Goal: Task Accomplishment & Management: Manage account settings

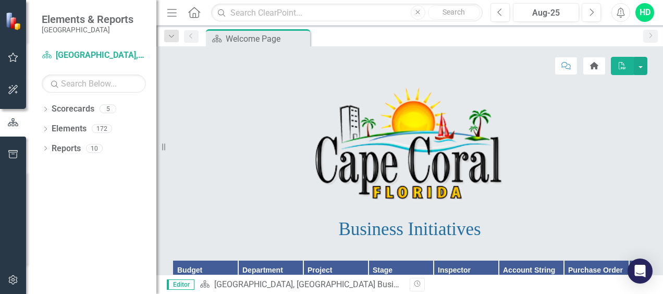
click at [15, 58] on icon "button" at bounding box center [13, 57] width 11 height 8
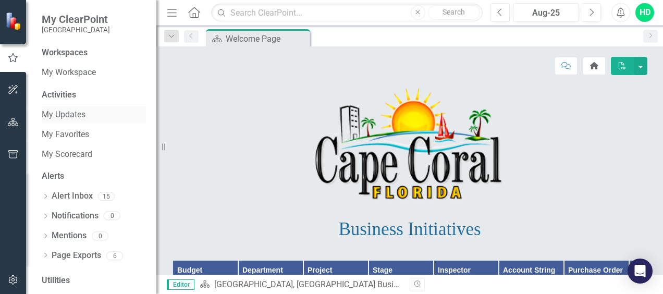
click at [54, 115] on link "My Updates" at bounding box center [94, 115] width 104 height 12
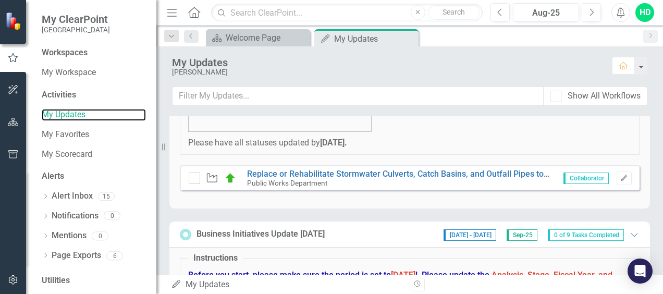
scroll to position [156, 0]
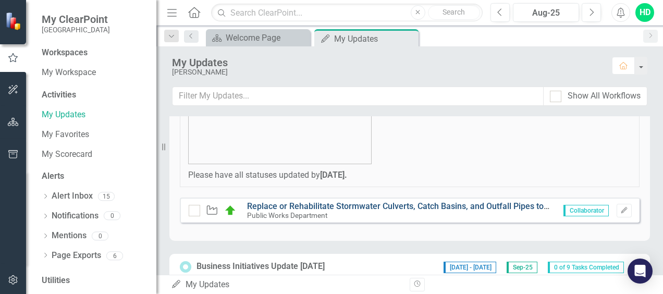
click at [380, 205] on link "Replace or Rehabilitate Stormwater Culverts, Catch Basins, and Outfall Pipes to…" at bounding box center [492, 206] width 491 height 10
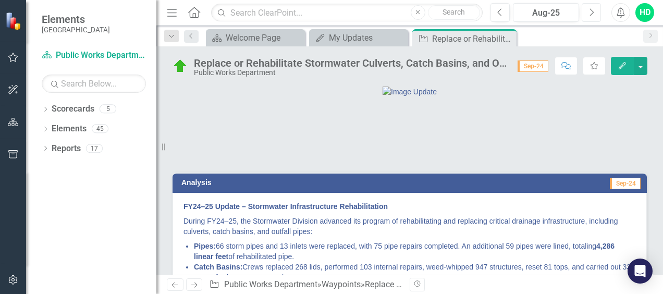
click at [590, 14] on icon "Next" at bounding box center [591, 12] width 6 height 9
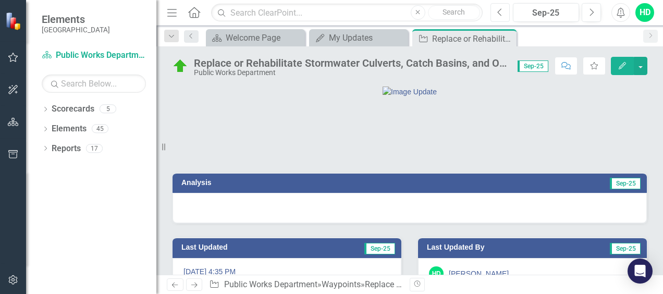
click at [505, 13] on button "Previous" at bounding box center [499, 12] width 19 height 19
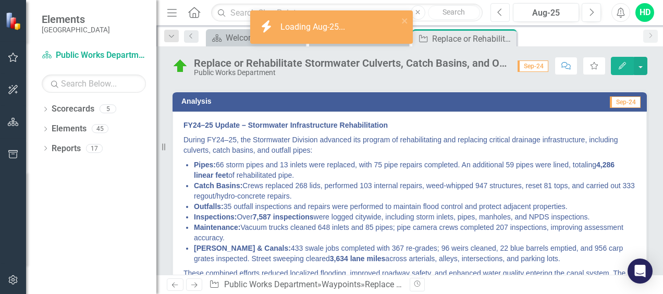
scroll to position [104, 0]
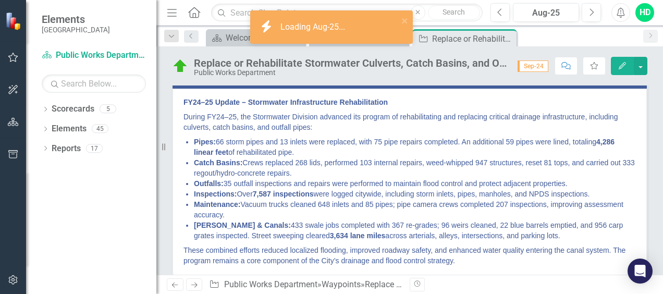
click at [187, 106] on strong "FY24–25 Update – Stormwater Infrastructure Rehabilitation" at bounding box center [285, 102] width 204 height 8
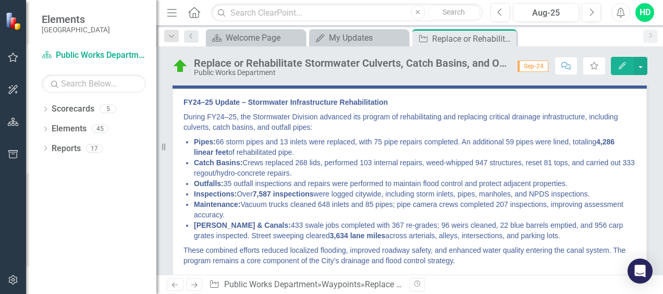
click at [207, 109] on p "FY24–25 Update – Stormwater Infrastructure Rehabilitation" at bounding box center [409, 103] width 452 height 13
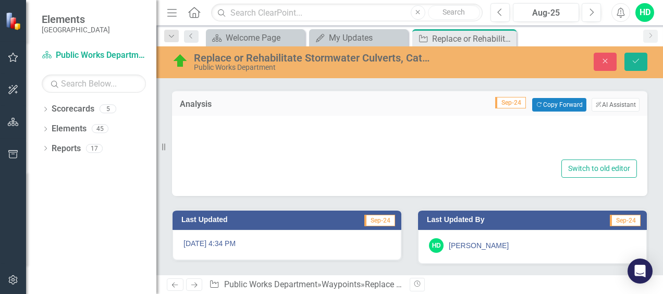
type textarea "<p data-start="232" data-end="295"><strong data-start="232" data-end="293">FY24…"
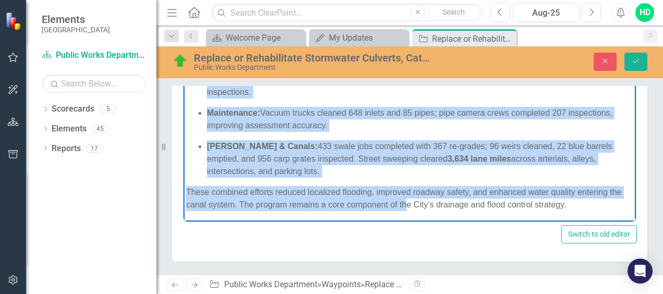
scroll to position [312, 0]
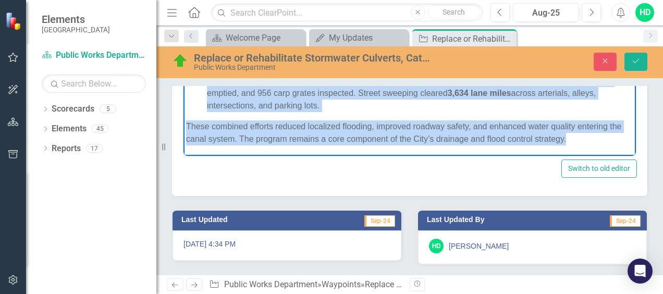
drag, startPoint x: 187, startPoint y: -18, endPoint x: 602, endPoint y: 138, distance: 443.6
click at [602, 138] on body "FY24–25 Update – Stormwater Infrastructure Rehabilitation During FY24–25, the S…" at bounding box center [409, 4] width 452 height 305
copy body "LO74–55 Ipsumd – Sitametcon Adipiscingelit Seddoeiusmodte Incidi UT70–27, lab E…"
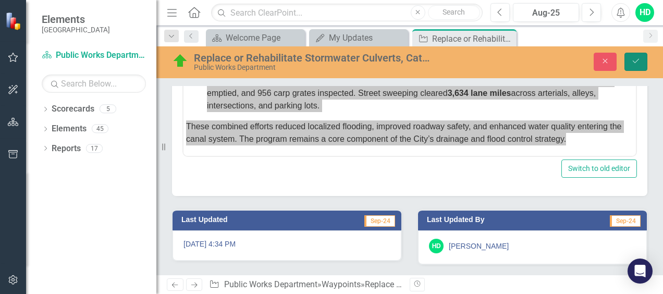
click at [633, 60] on icon "Save" at bounding box center [635, 60] width 9 height 7
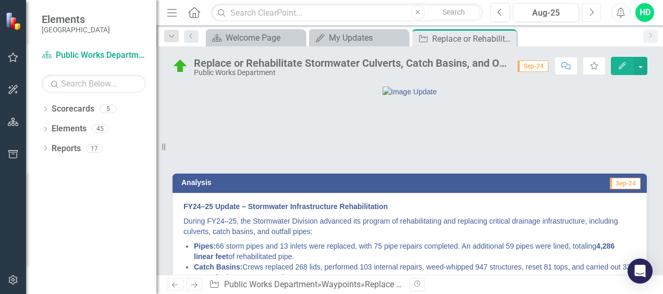
click at [590, 13] on icon "Next" at bounding box center [591, 12] width 6 height 9
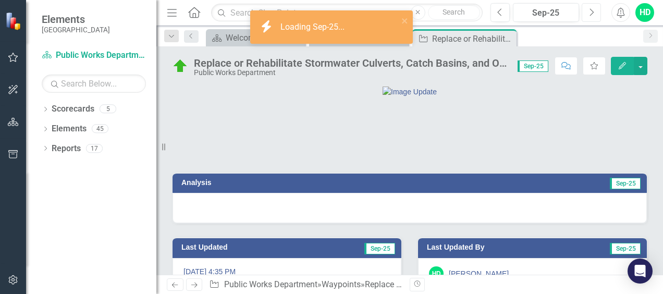
scroll to position [52, 0]
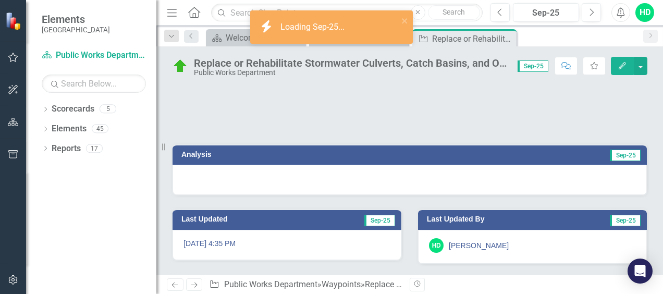
click at [415, 195] on div at bounding box center [409, 180] width 474 height 30
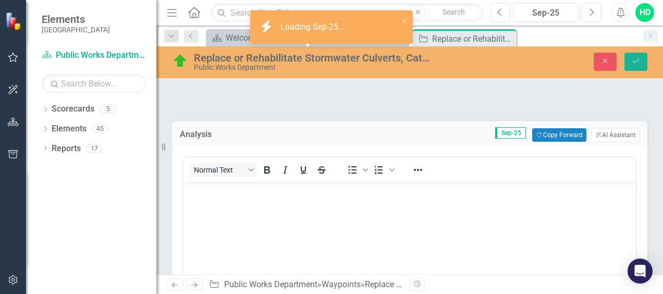
scroll to position [0, 0]
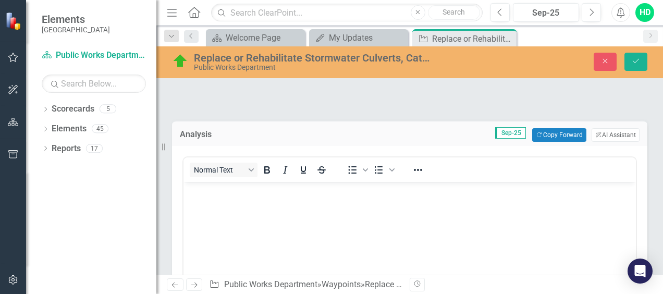
click at [356, 206] on body "Rich Text Area. Press ALT-0 for help." at bounding box center [409, 260] width 452 height 156
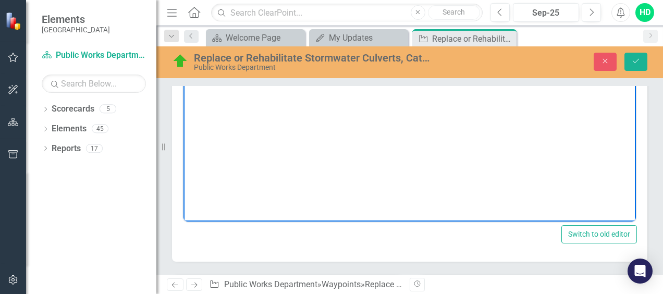
scroll to position [102, 0]
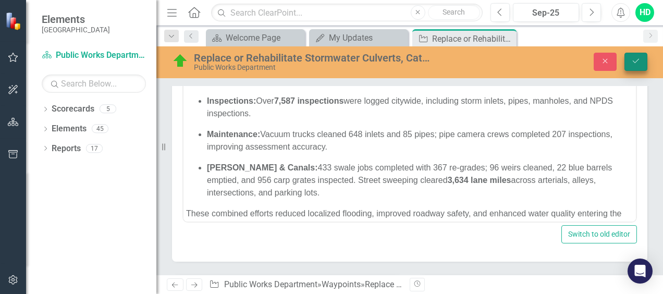
click at [638, 60] on icon "Save" at bounding box center [635, 60] width 9 height 7
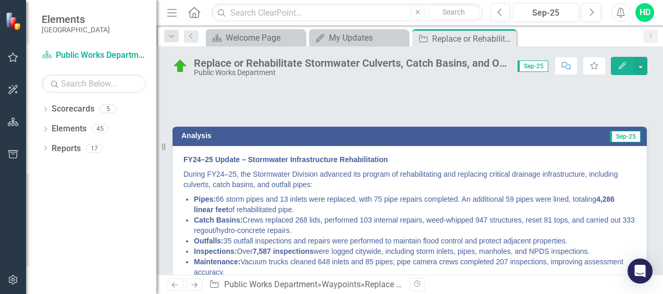
scroll to position [0, 0]
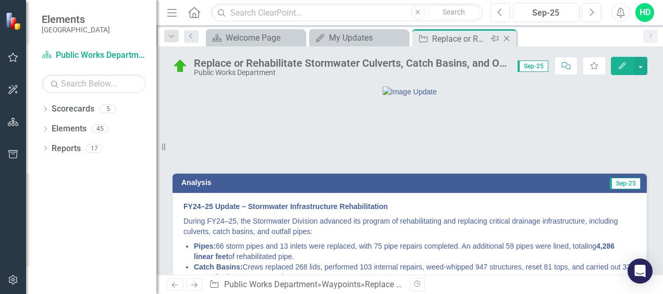
click at [506, 38] on icon at bounding box center [507, 39] width 6 height 6
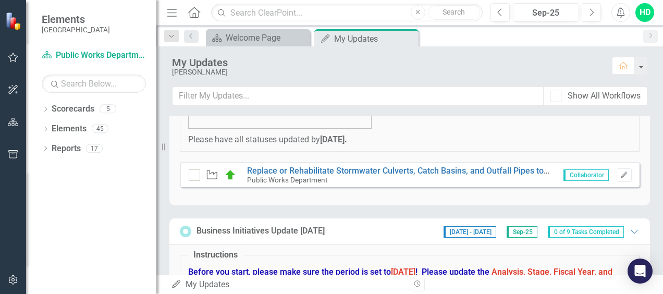
scroll to position [208, 0]
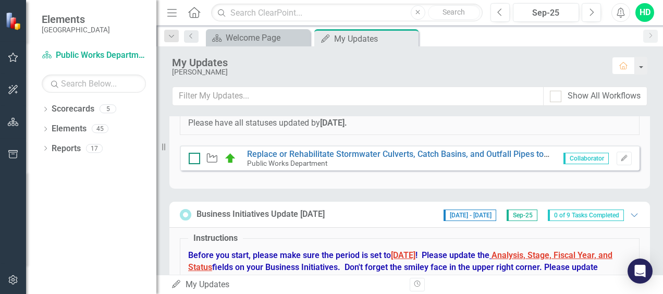
click at [194, 157] on input "checkbox" at bounding box center [192, 156] width 7 height 7
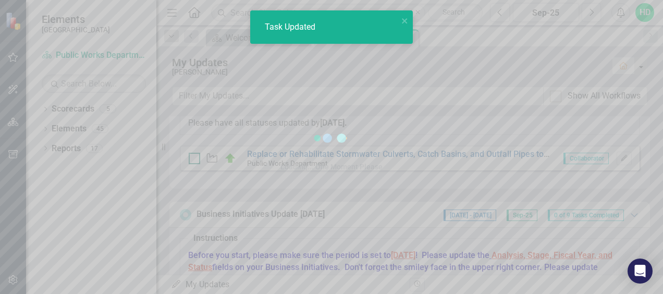
checkbox input "true"
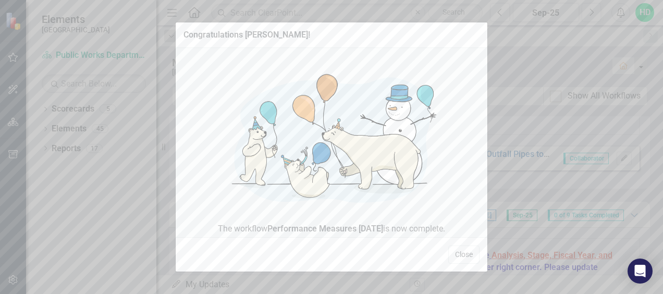
click at [463, 256] on button "Close" at bounding box center [463, 254] width 31 height 18
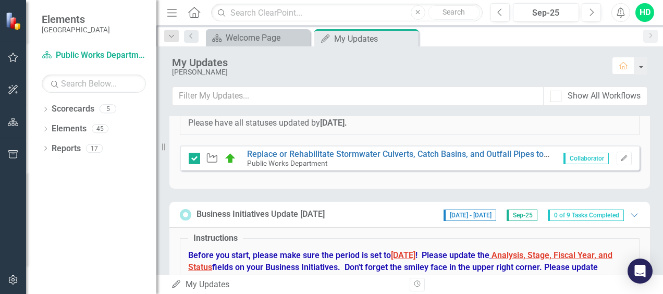
click at [213, 156] on icon "Waypoint" at bounding box center [212, 158] width 14 height 10
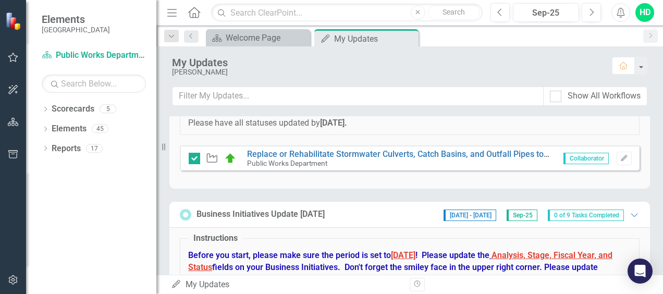
click at [226, 157] on img at bounding box center [230, 158] width 13 height 13
click at [230, 158] on img at bounding box center [230, 158] width 13 height 13
click at [232, 158] on img at bounding box center [230, 158] width 13 height 13
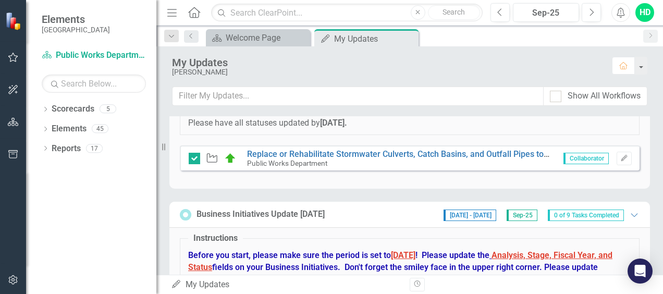
click at [207, 158] on icon at bounding box center [212, 157] width 10 height 9
click at [233, 158] on img at bounding box center [230, 158] width 13 height 13
click at [235, 155] on img at bounding box center [230, 158] width 13 height 13
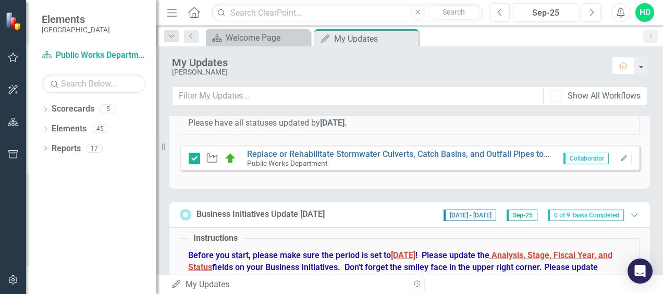
click at [235, 156] on img at bounding box center [230, 158] width 13 height 13
click at [232, 157] on img at bounding box center [230, 158] width 13 height 13
click at [231, 158] on img at bounding box center [230, 158] width 13 height 13
click at [225, 158] on img at bounding box center [230, 158] width 13 height 13
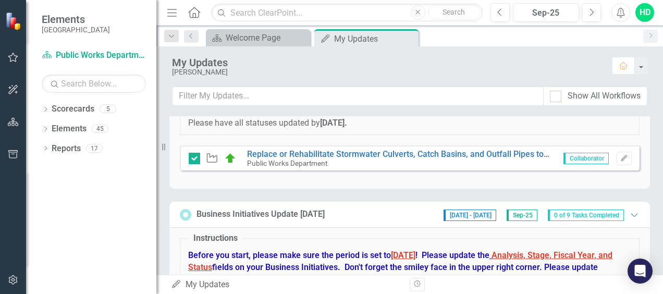
click at [225, 158] on img at bounding box center [230, 158] width 13 height 13
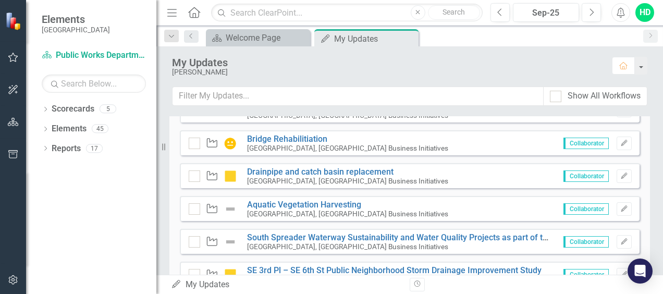
scroll to position [417, 0]
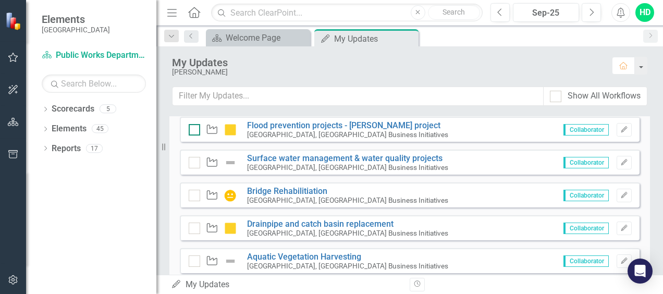
click at [191, 129] on input "checkbox" at bounding box center [192, 127] width 7 height 7
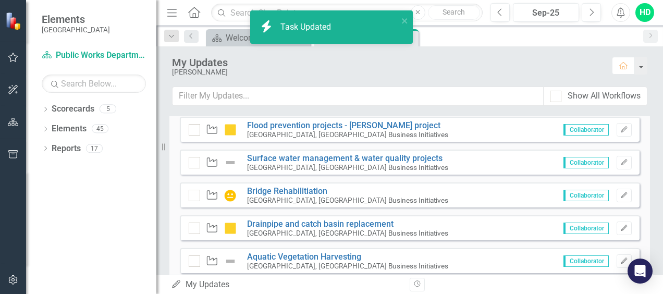
checkbox input "true"
click at [192, 227] on input "checkbox" at bounding box center [192, 225] width 7 height 7
checkbox input "true"
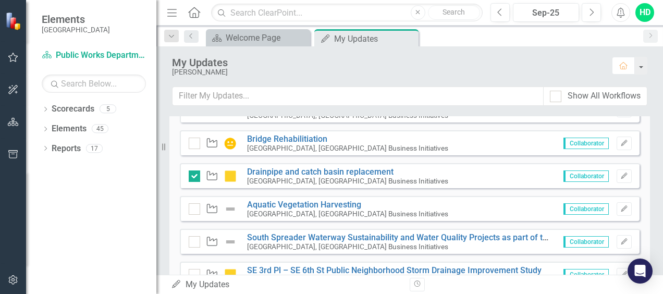
scroll to position [521, 0]
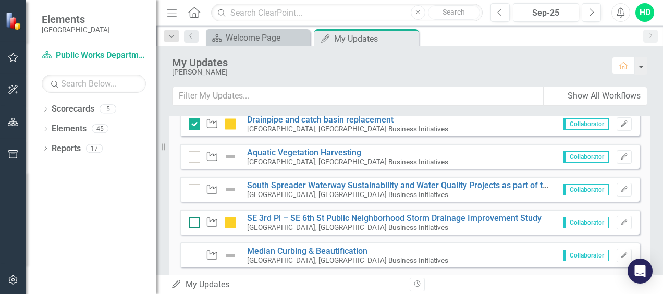
click at [194, 221] on input "checkbox" at bounding box center [192, 220] width 7 height 7
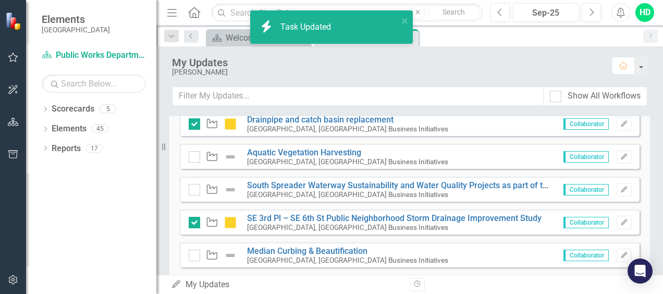
checkbox input "true"
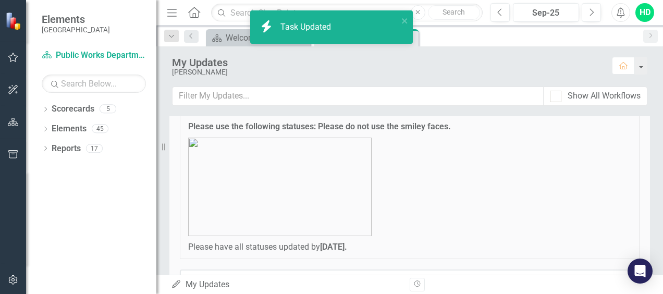
scroll to position [52, 0]
